Goal: Find specific page/section: Find specific page/section

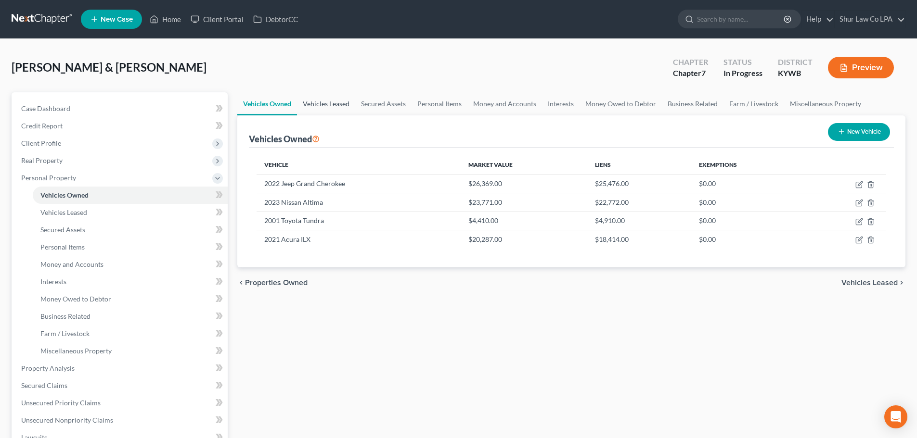
click at [329, 103] on link "Vehicles Leased" at bounding box center [326, 103] width 58 height 23
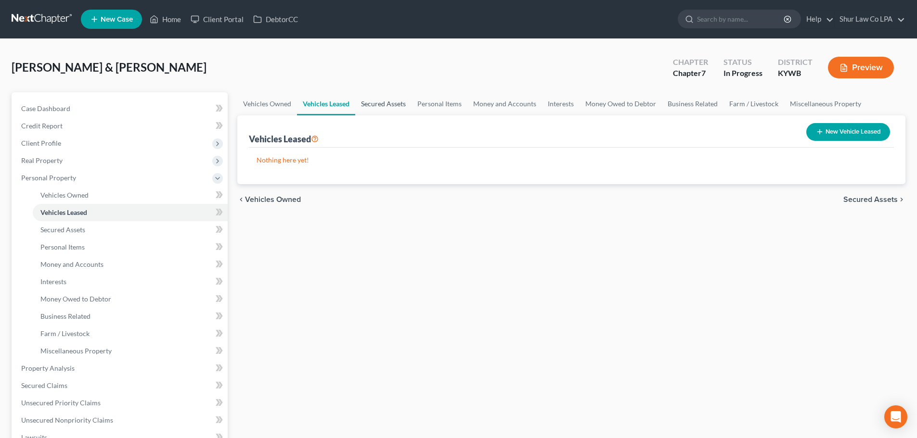
click at [388, 106] on link "Secured Assets" at bounding box center [383, 103] width 56 height 23
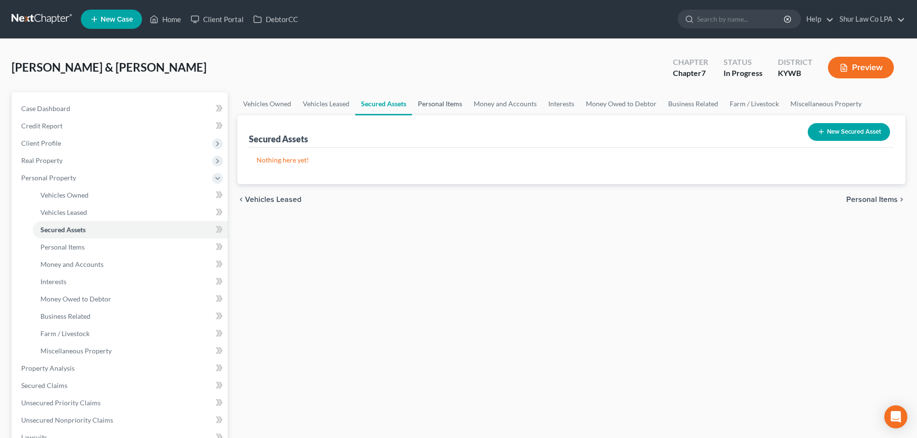
click at [428, 103] on link "Personal Items" at bounding box center [440, 103] width 56 height 23
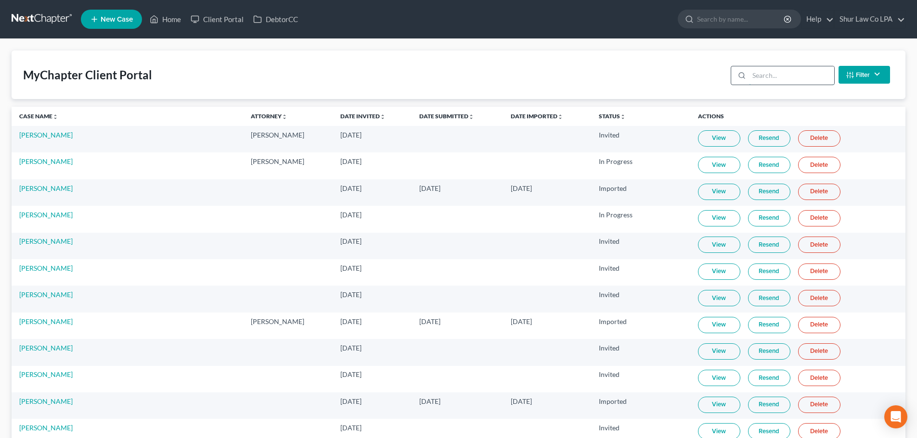
click at [759, 76] on input "search" at bounding box center [791, 75] width 85 height 18
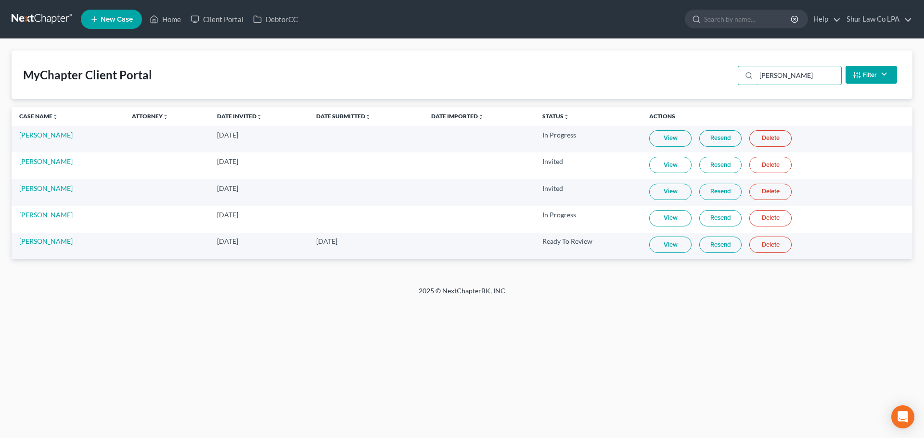
type input "jones"
click at [681, 245] on link "View" at bounding box center [670, 245] width 42 height 16
